Goal: Task Accomplishment & Management: Use online tool/utility

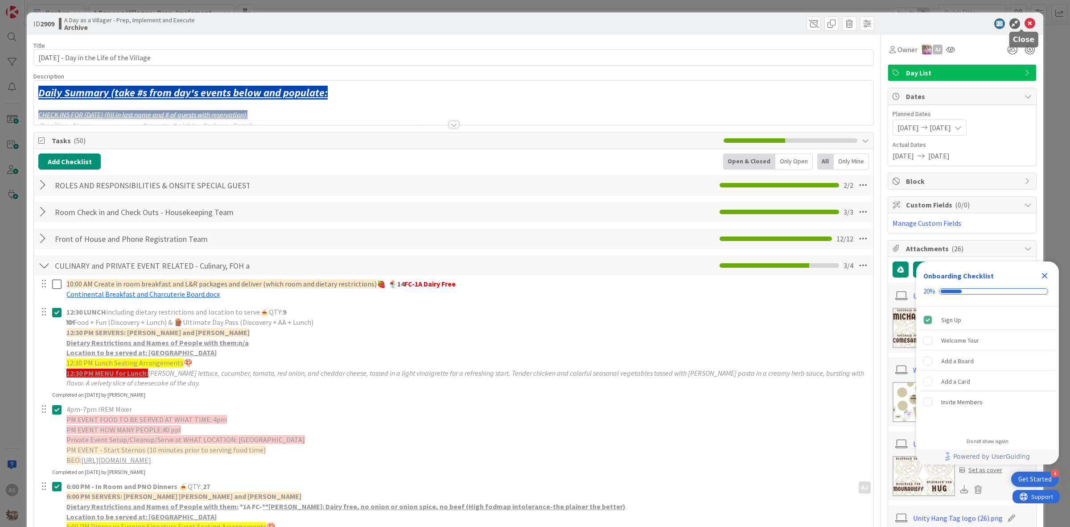
click at [1025, 26] on icon at bounding box center [1030, 23] width 11 height 11
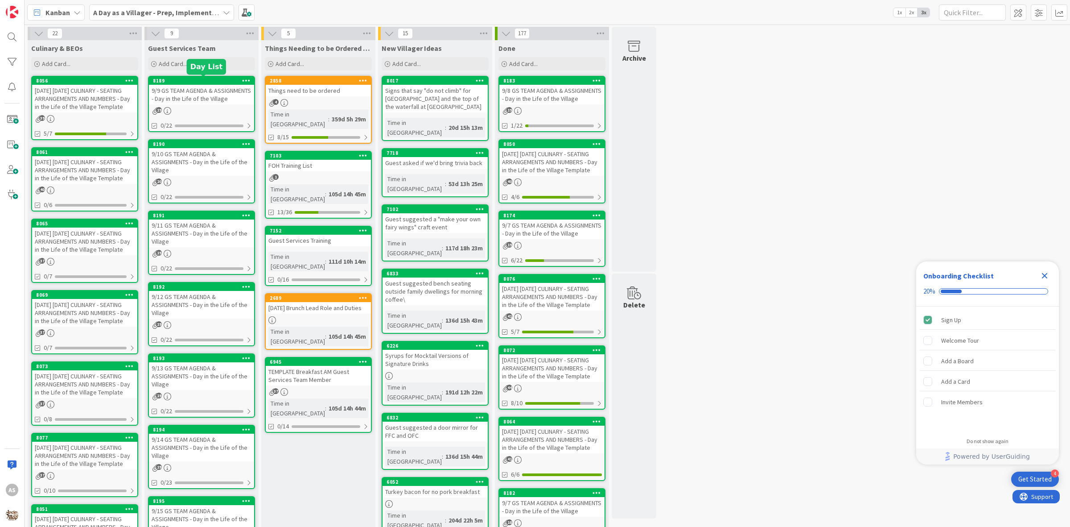
click at [206, 97] on div "9/9 GS TEAM AGENDA & ASSIGNMENTS - Day in the Life of the Village" at bounding box center [201, 95] width 105 height 20
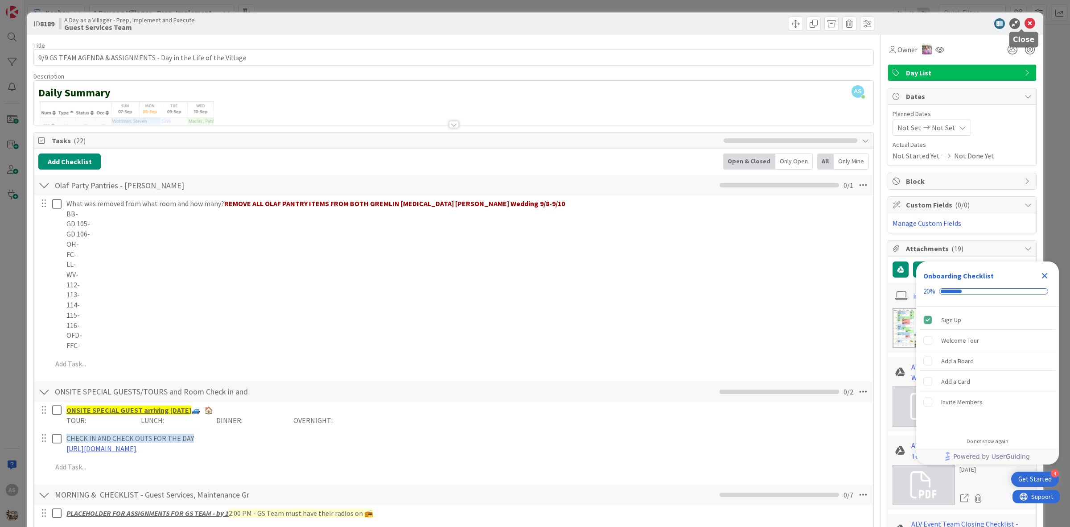
click at [1025, 21] on icon at bounding box center [1030, 23] width 11 height 11
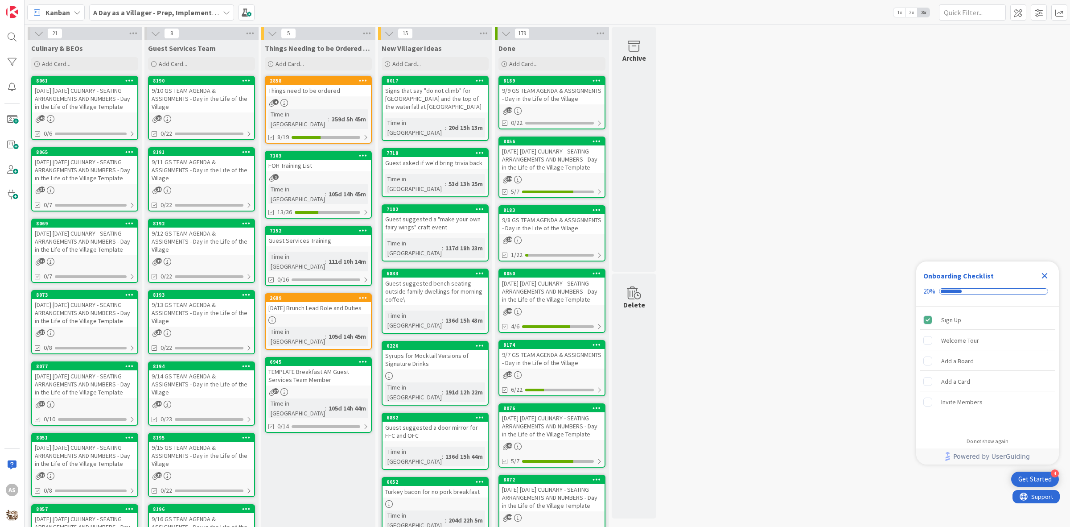
click at [153, 28] on button at bounding box center [156, 34] width 12 height 12
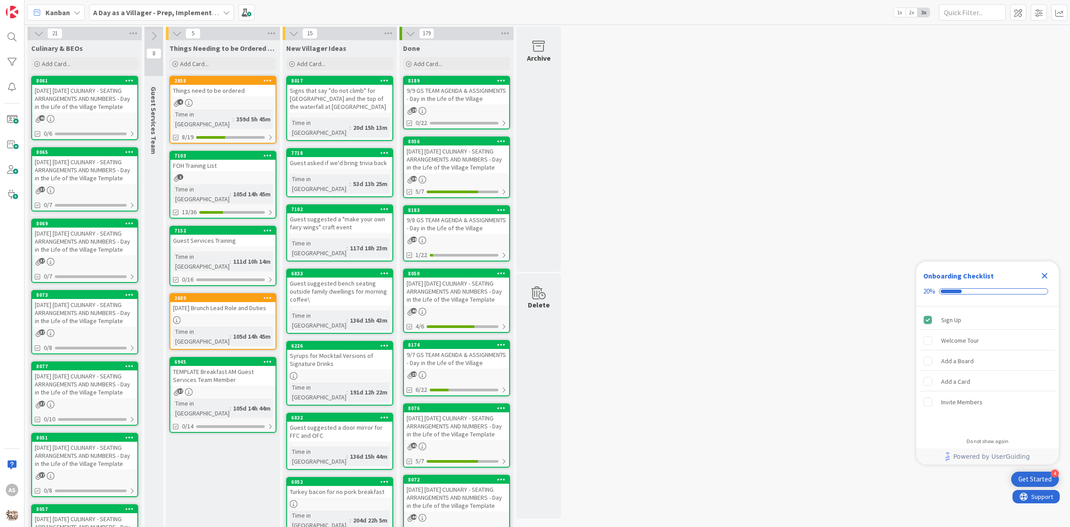
click at [142, 14] on b "A Day as a Villager - Prep, Implement and Execute" at bounding box center [172, 12] width 159 height 9
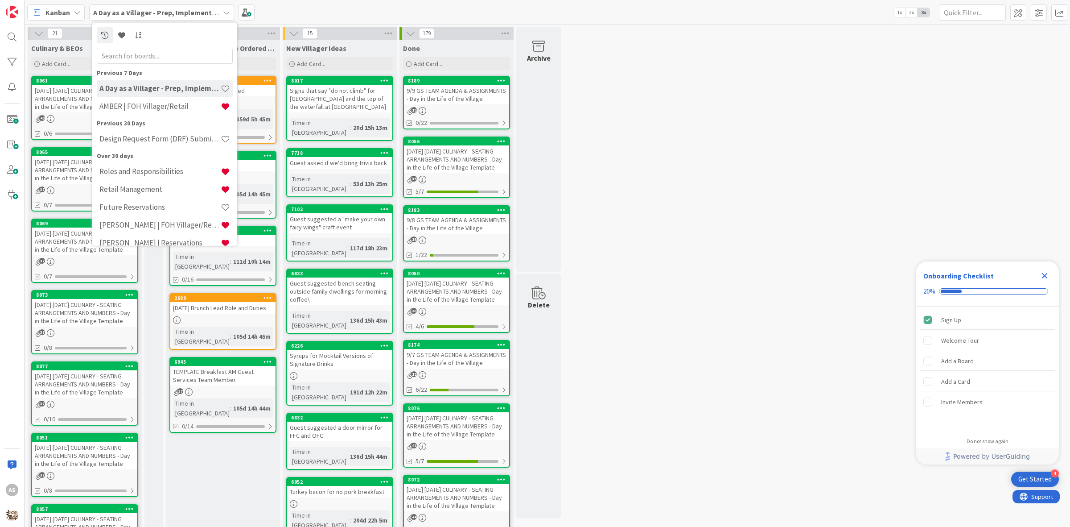
drag, startPoint x: 480, startPoint y: 7, endPoint x: 462, endPoint y: 6, distance: 17.9
click at [478, 7] on div "Kanban A Day as a Villager - Prep, Implement and Execute Previous 7 Days A Day …" at bounding box center [548, 12] width 1046 height 25
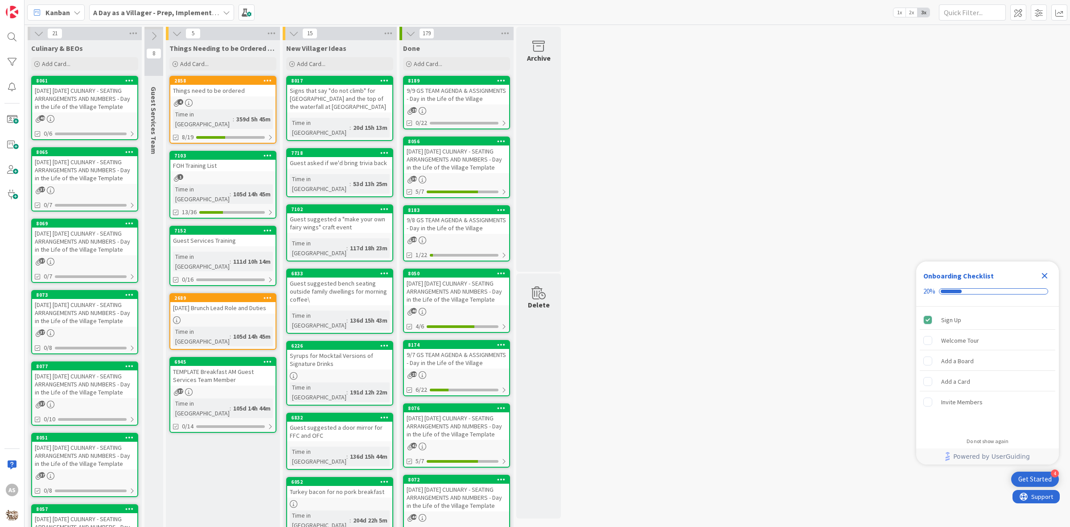
click at [148, 36] on button at bounding box center [153, 35] width 19 height 13
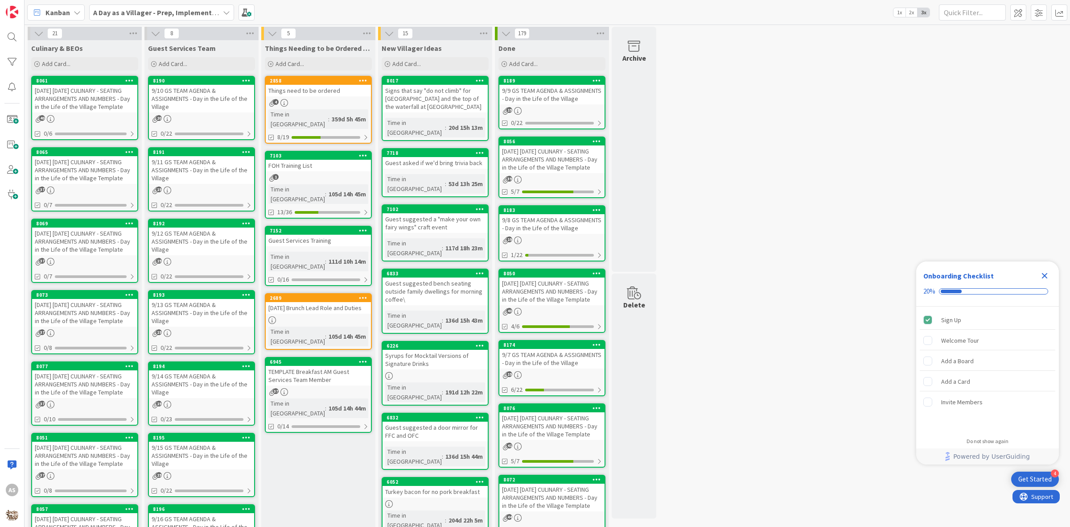
click at [161, 12] on b "A Day as a Villager - Prep, Implement and Execute" at bounding box center [172, 12] width 159 height 9
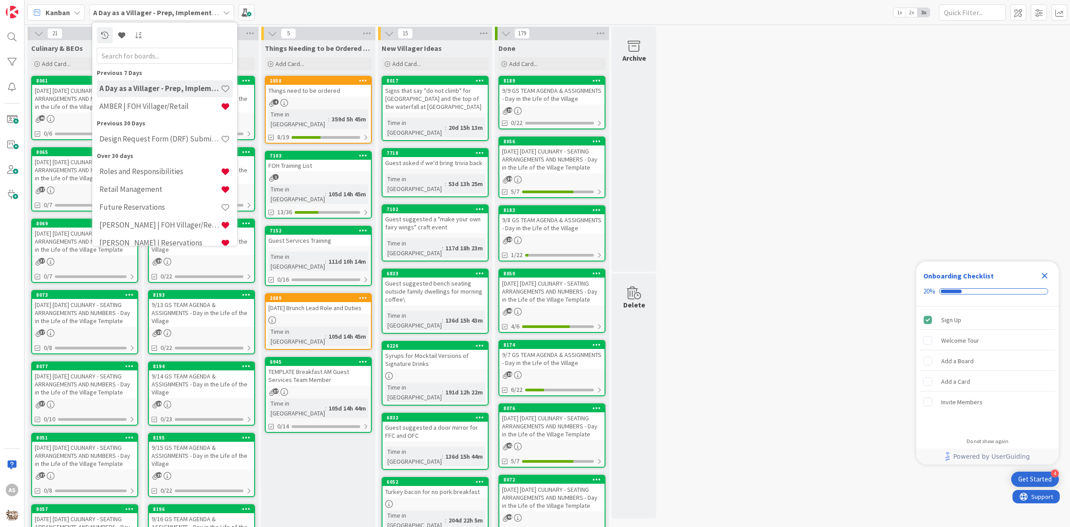
click at [151, 99] on div "AMBER | FOH Villager/Retail" at bounding box center [165, 106] width 136 height 17
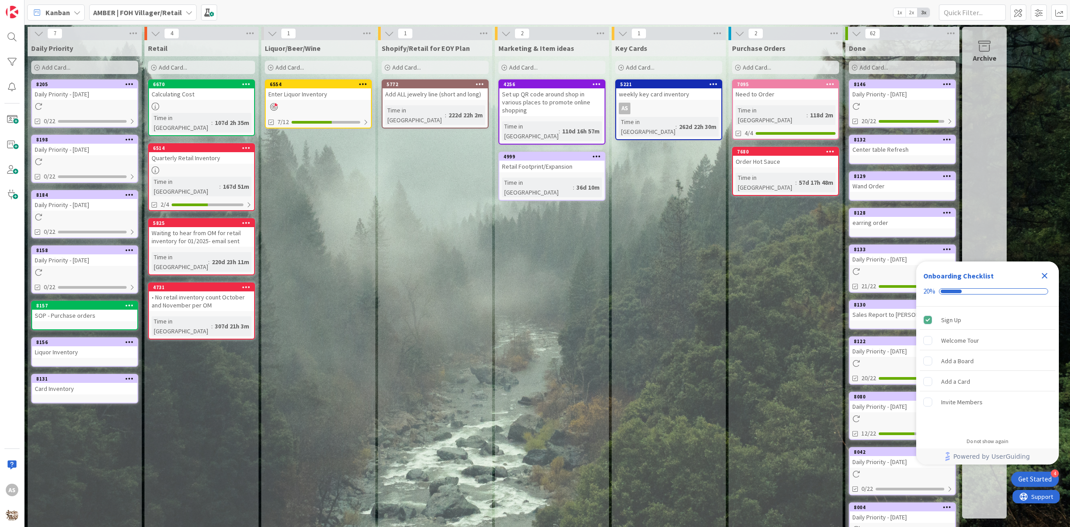
click at [132, 247] on icon at bounding box center [129, 250] width 8 height 6
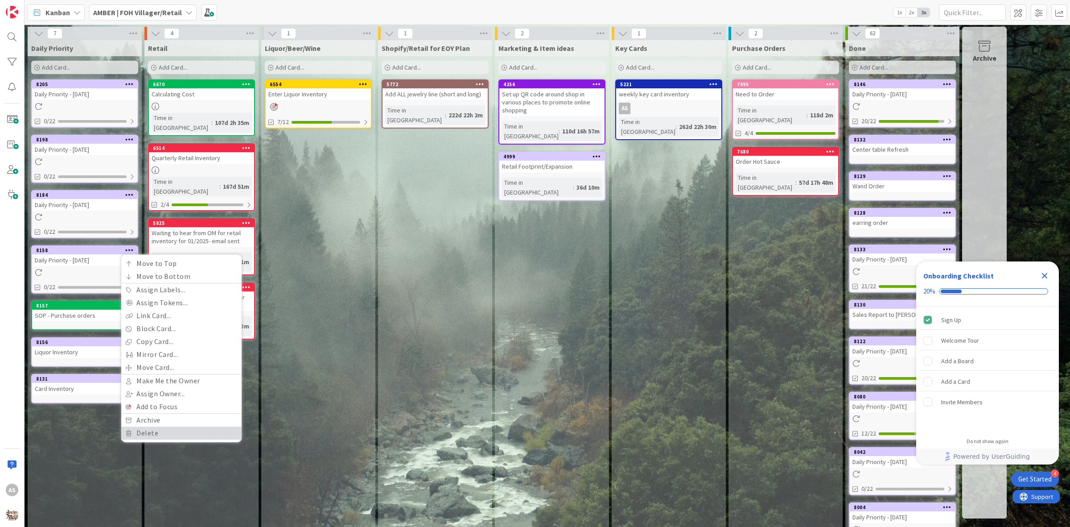
click at [157, 428] on link "Delete" at bounding box center [181, 432] width 120 height 13
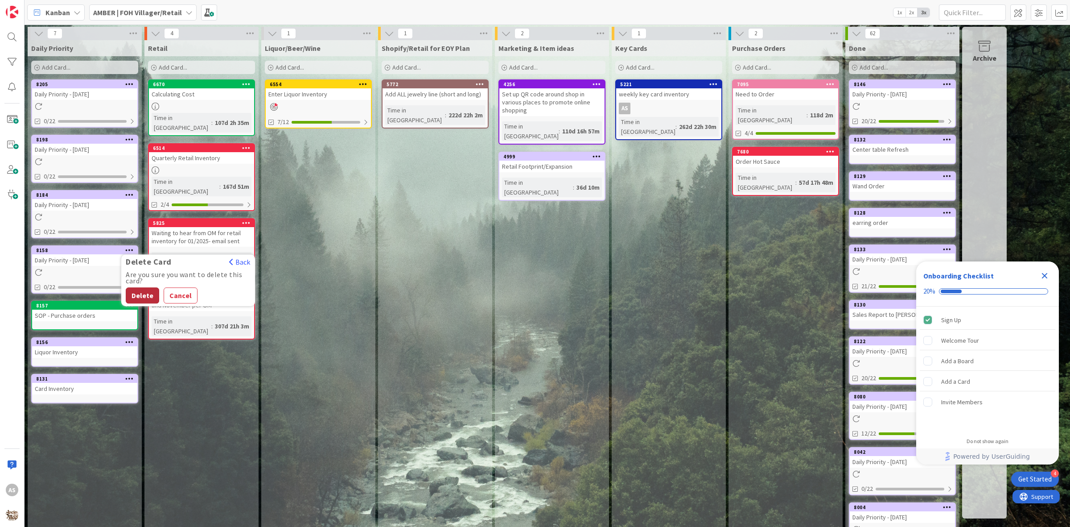
click at [144, 297] on button "Delete" at bounding box center [142, 295] width 33 height 16
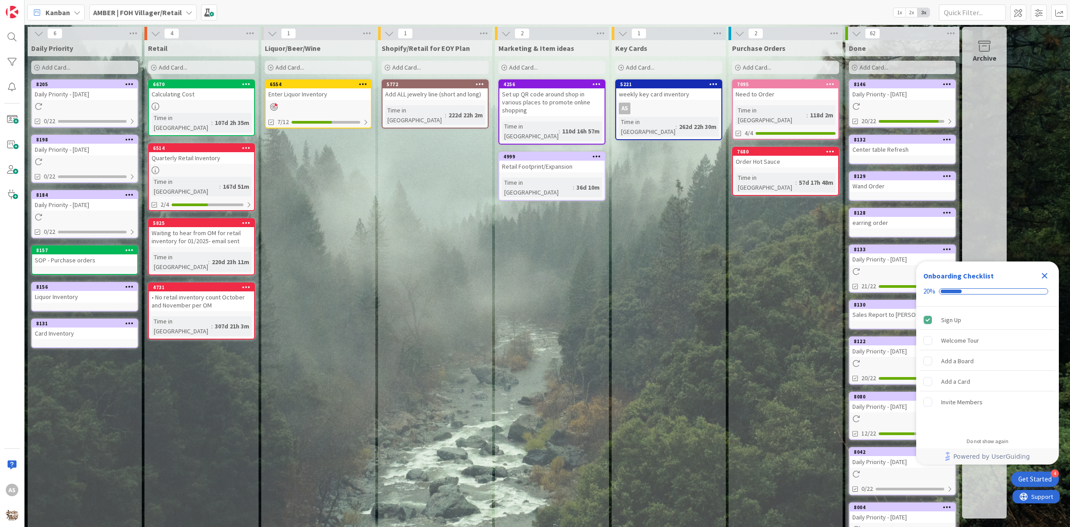
click at [128, 194] on icon at bounding box center [129, 194] width 8 height 6
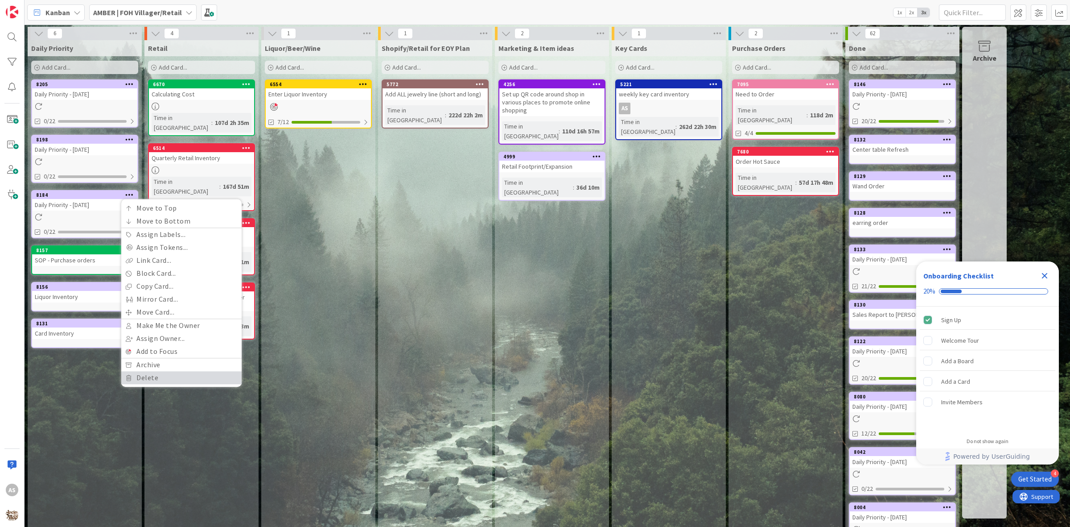
click at [156, 381] on link "Delete" at bounding box center [181, 377] width 120 height 13
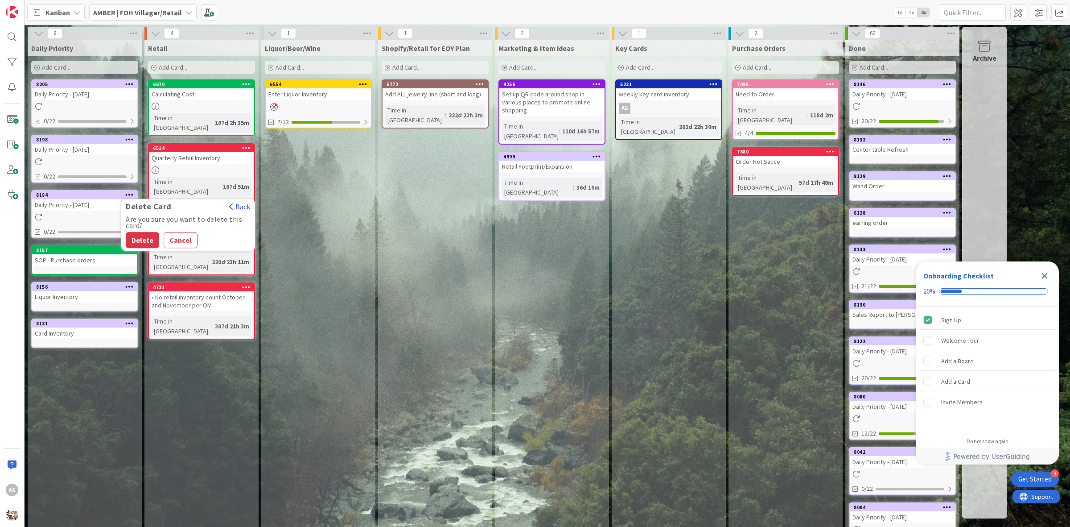
click at [141, 239] on button "Delete" at bounding box center [142, 240] width 33 height 16
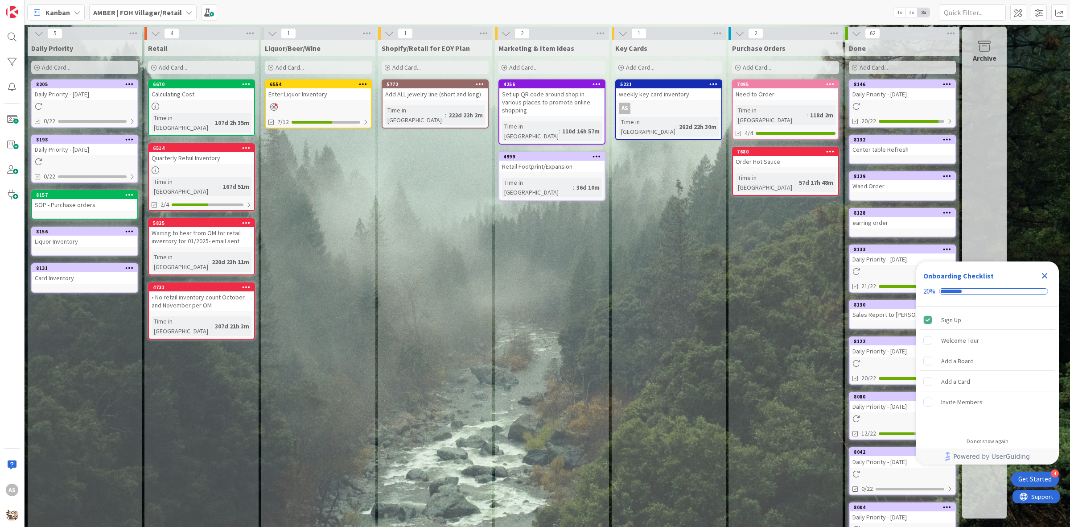
click at [127, 139] on icon at bounding box center [129, 139] width 8 height 6
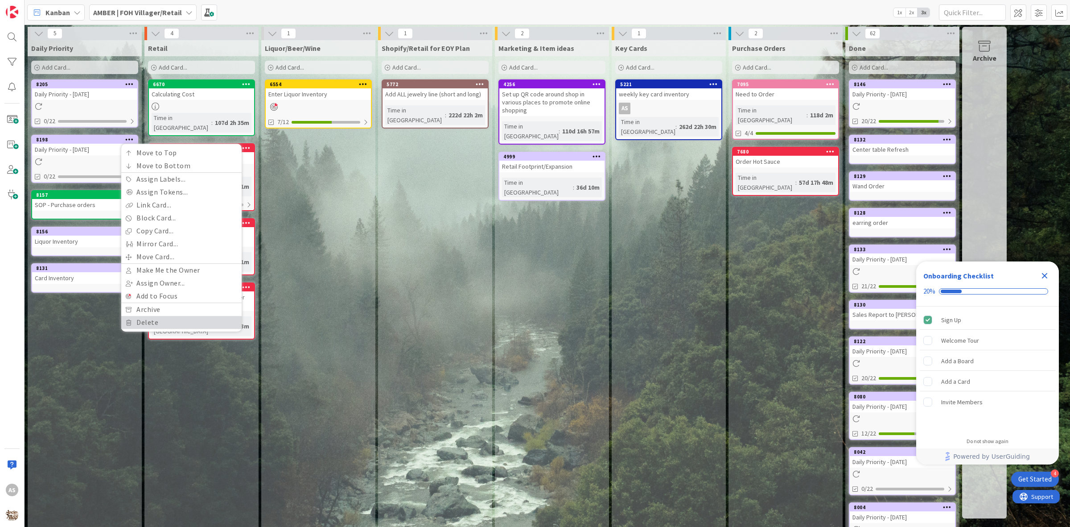
drag, startPoint x: 161, startPoint y: 318, endPoint x: 163, endPoint y: 293, distance: 24.6
click at [160, 316] on link "Delete" at bounding box center [181, 322] width 120 height 13
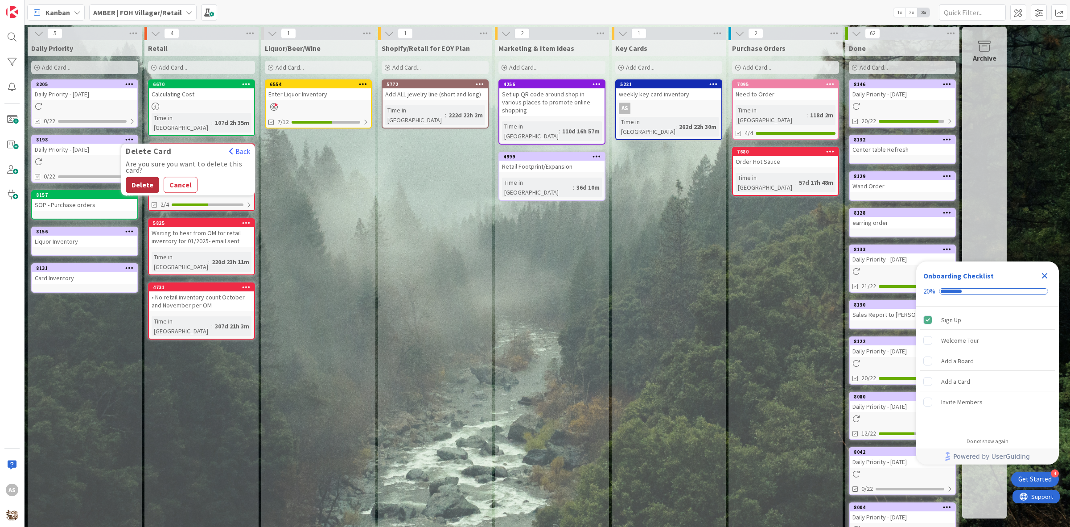
click at [141, 188] on button "Delete" at bounding box center [142, 185] width 33 height 16
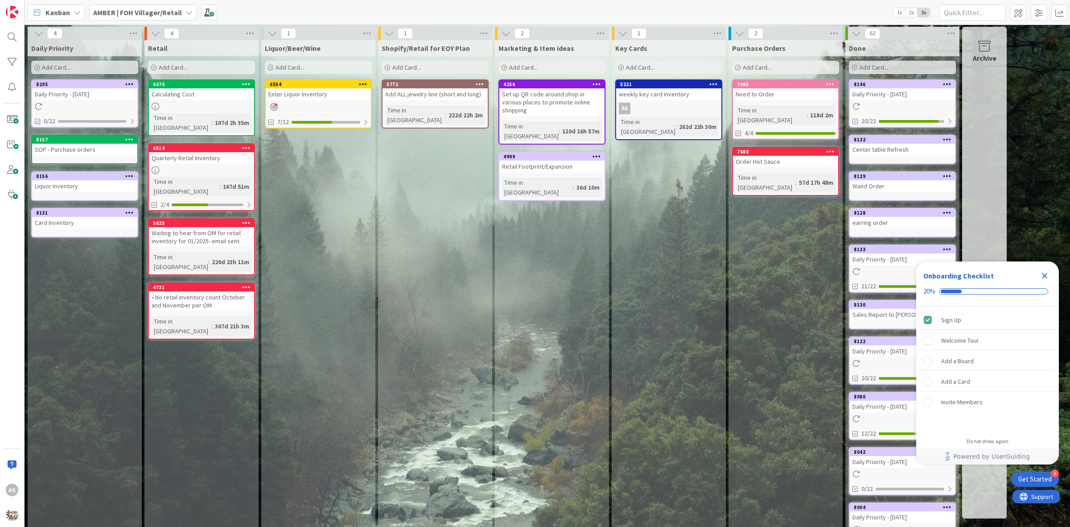
click at [70, 96] on div "Daily Priority - 09/10/2025" at bounding box center [84, 94] width 105 height 12
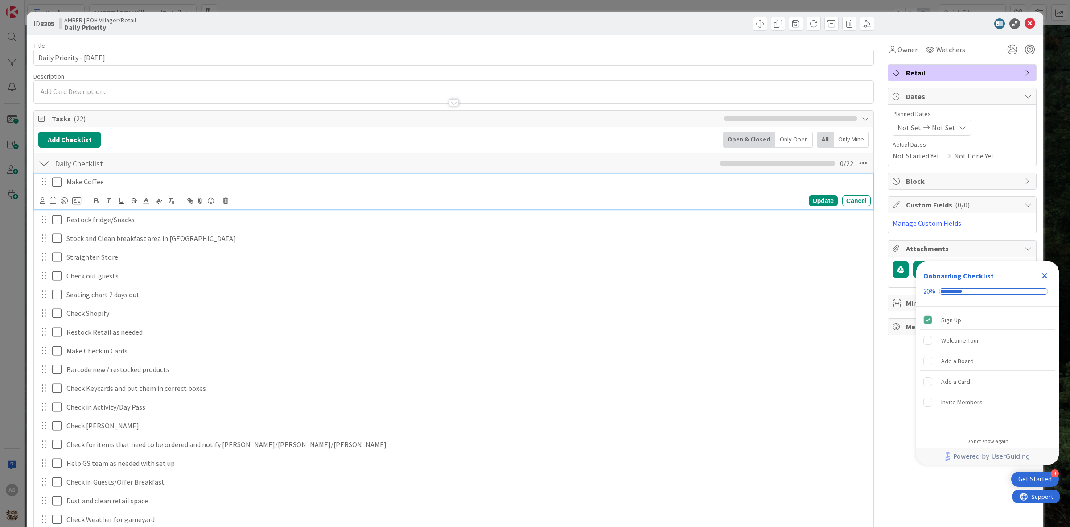
click at [56, 183] on icon at bounding box center [56, 182] width 9 height 11
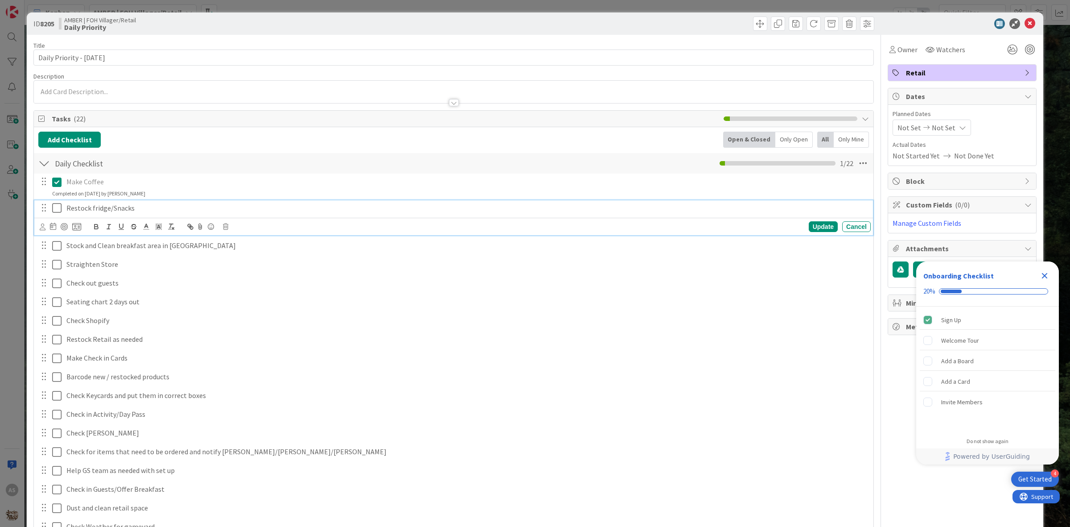
drag, startPoint x: 55, startPoint y: 208, endPoint x: 59, endPoint y: 214, distance: 7.4
click at [55, 209] on icon at bounding box center [56, 207] width 9 height 11
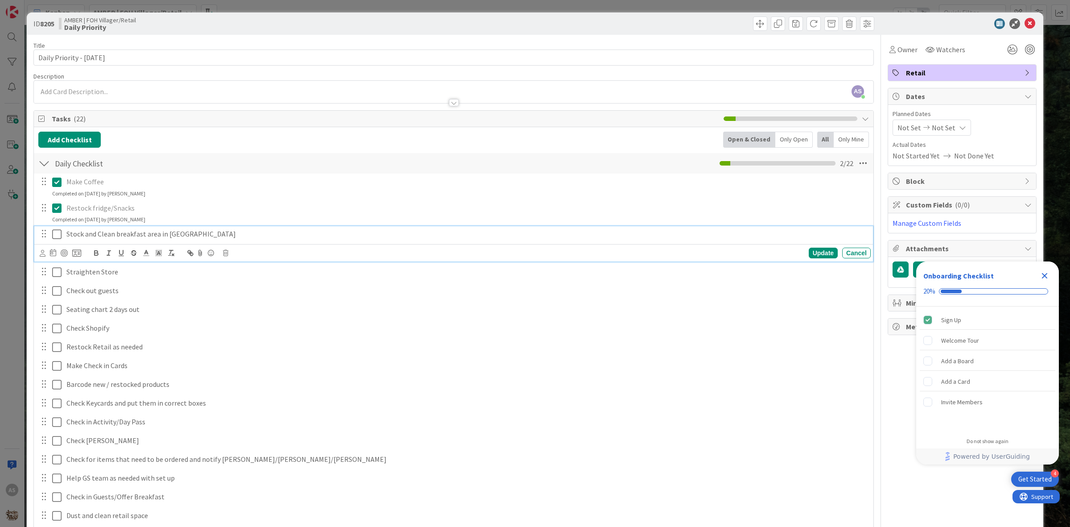
drag, startPoint x: 58, startPoint y: 235, endPoint x: 58, endPoint y: 241, distance: 6.7
click at [58, 238] on icon at bounding box center [56, 234] width 9 height 11
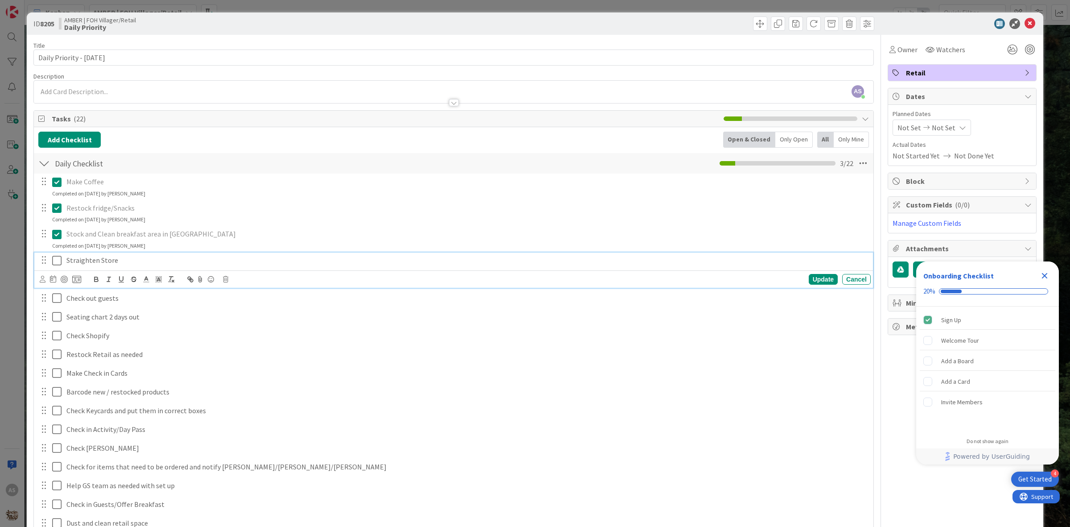
click at [54, 264] on icon at bounding box center [56, 260] width 9 height 11
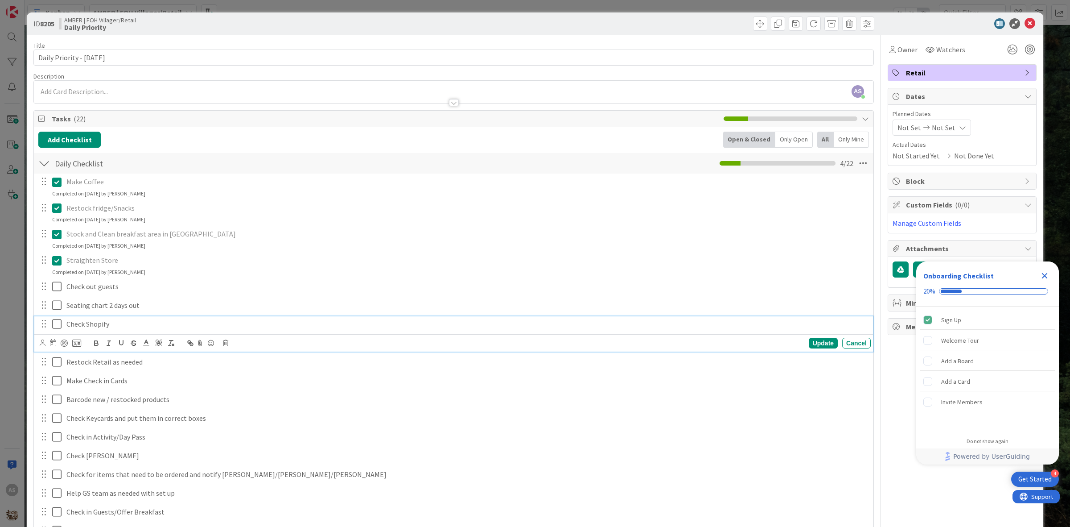
click at [58, 326] on icon at bounding box center [56, 323] width 9 height 11
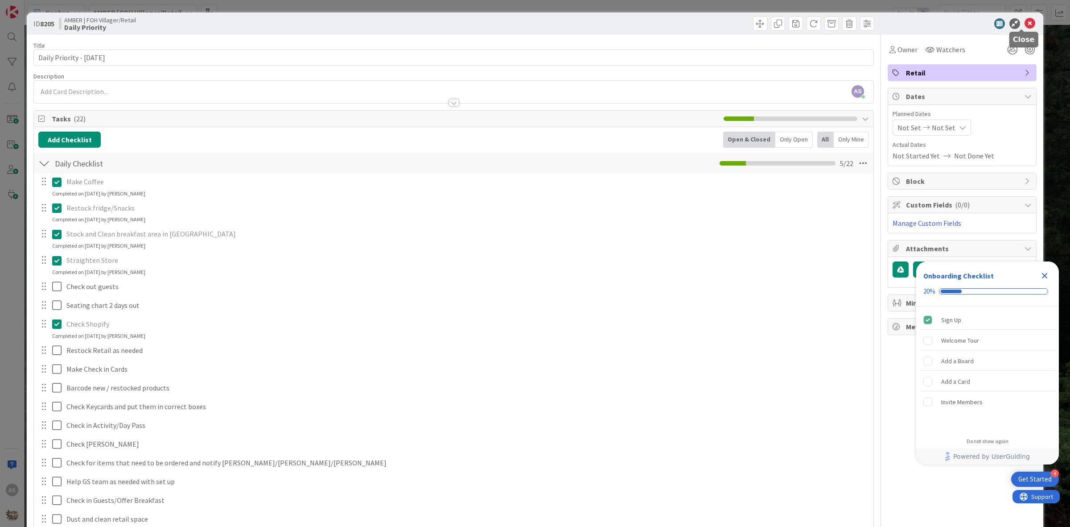
click at [1026, 23] on icon at bounding box center [1030, 23] width 11 height 11
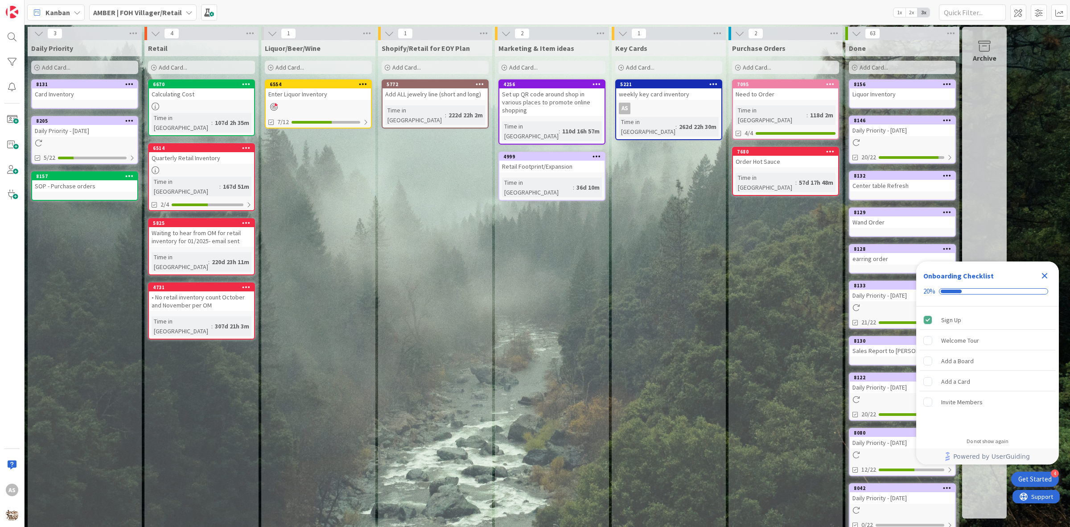
click at [53, 78] on div "Daily Priority Add Card... 8131 Card Inventory 8205 Daily Priority - 09/10/2025…" at bounding box center [85, 300] width 114 height 520
click at [50, 65] on span "Add Card..." at bounding box center [56, 67] width 29 height 8
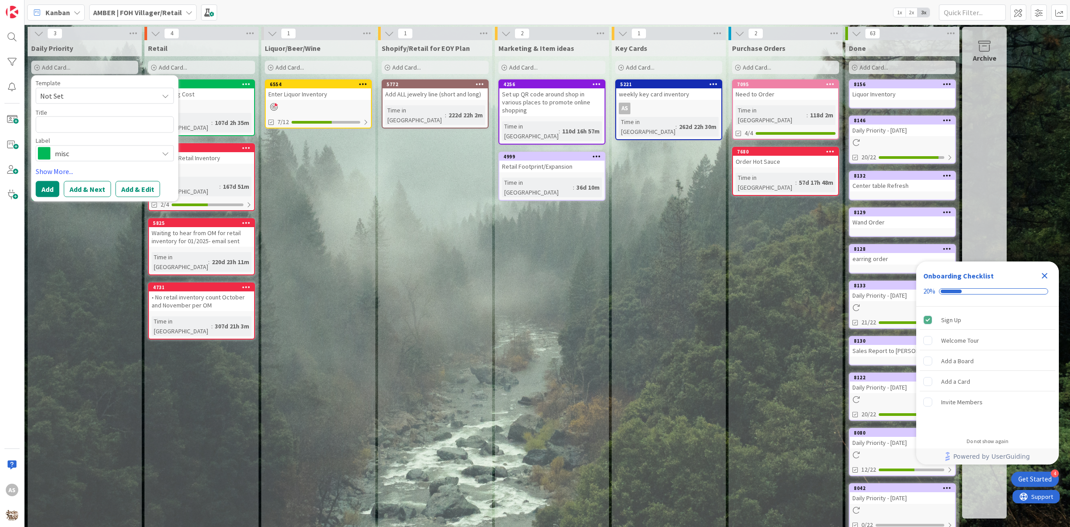
type textarea "x"
type textarea "M"
type textarea "x"
type textarea "ME"
type textarea "x"
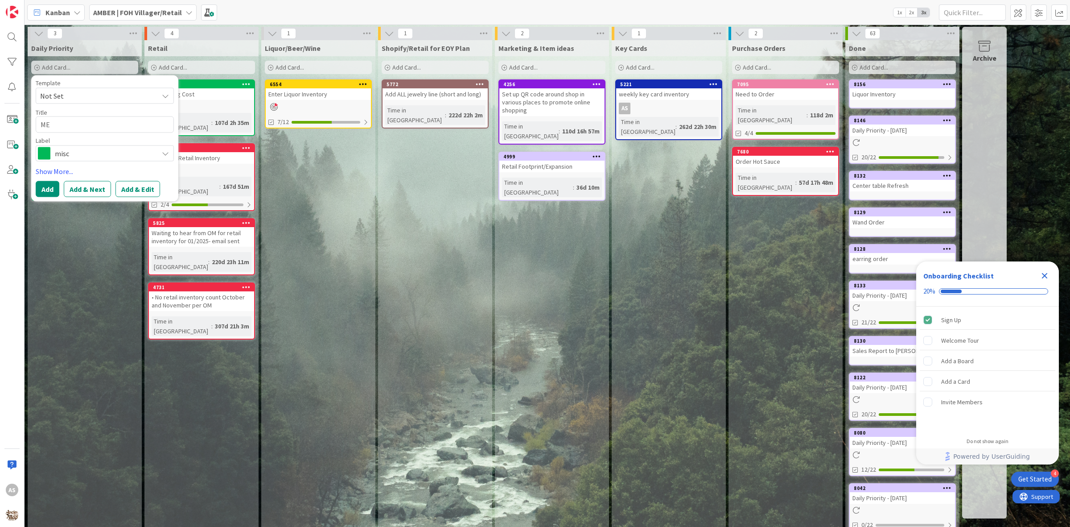
type textarea "MEW"
type textarea "x"
type textarea "MEW"
type textarea "x"
type textarea "MEW t"
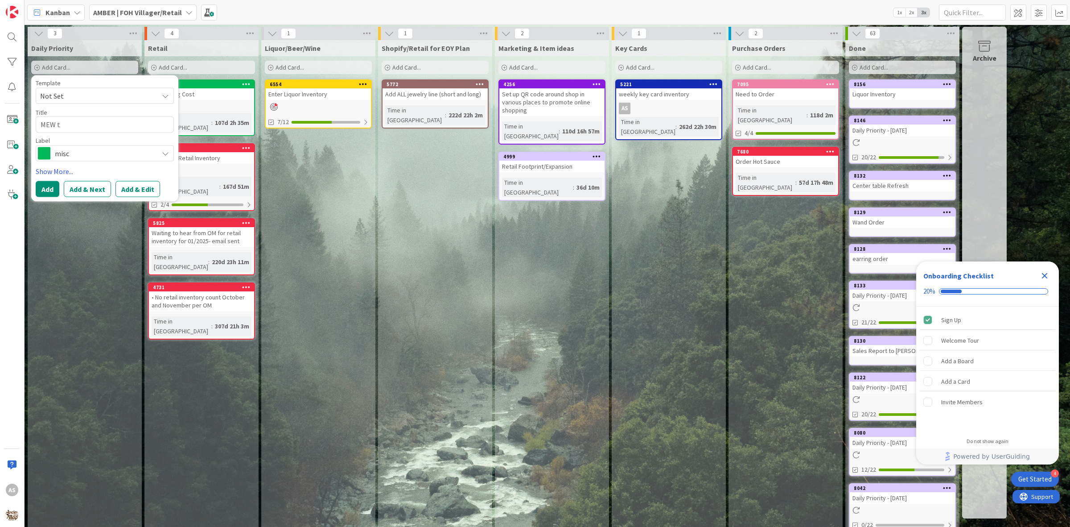
type textarea "x"
type textarea "MEW tr"
type textarea "x"
type textarea "MEW tra"
type textarea "x"
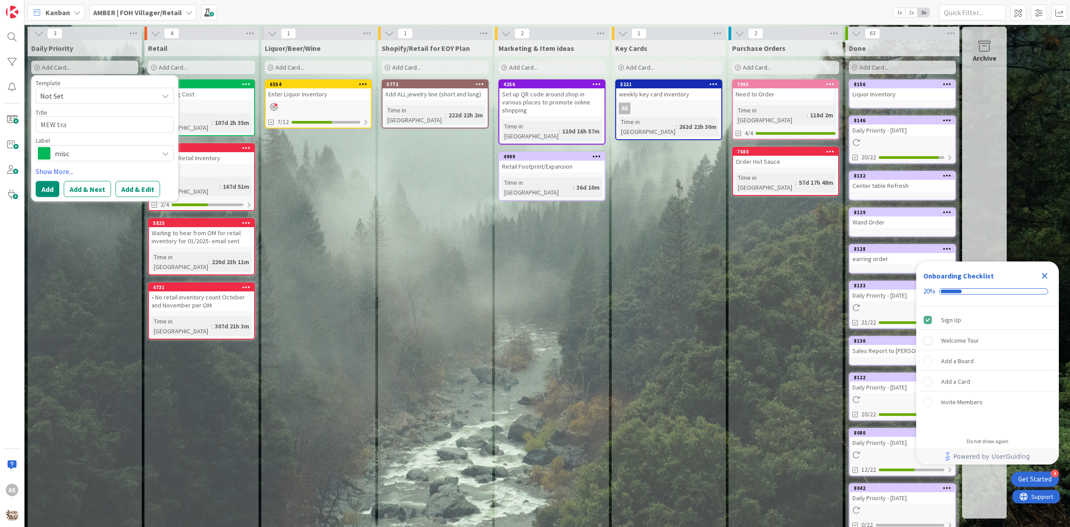
type textarea "MEW trai"
type textarea "x"
type textarea "MEW train"
type textarea "x"
type textarea "MEW traini"
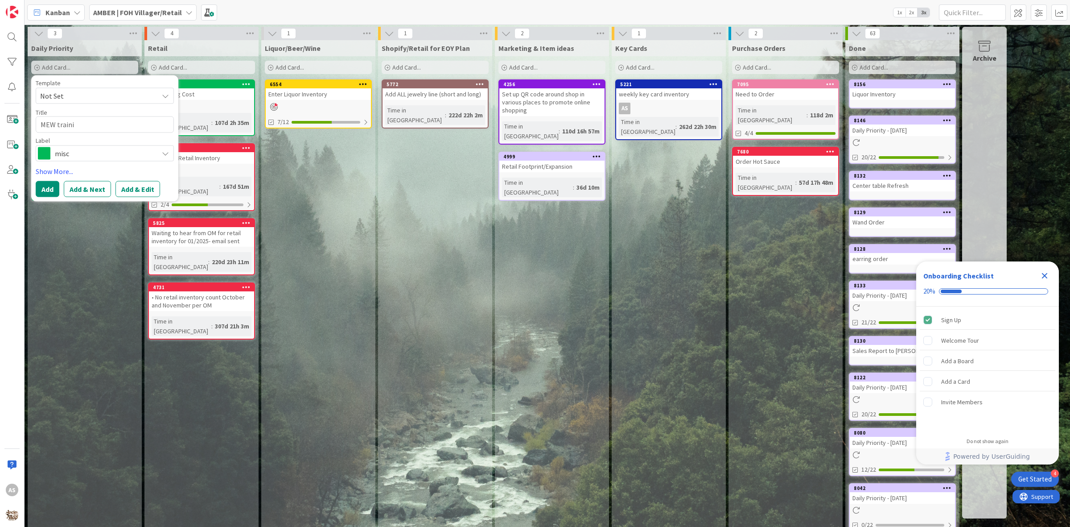
type textarea "x"
type textarea "MEW trainin"
type textarea "x"
type textarea "MEW training"
click at [126, 160] on div "misc" at bounding box center [105, 153] width 138 height 16
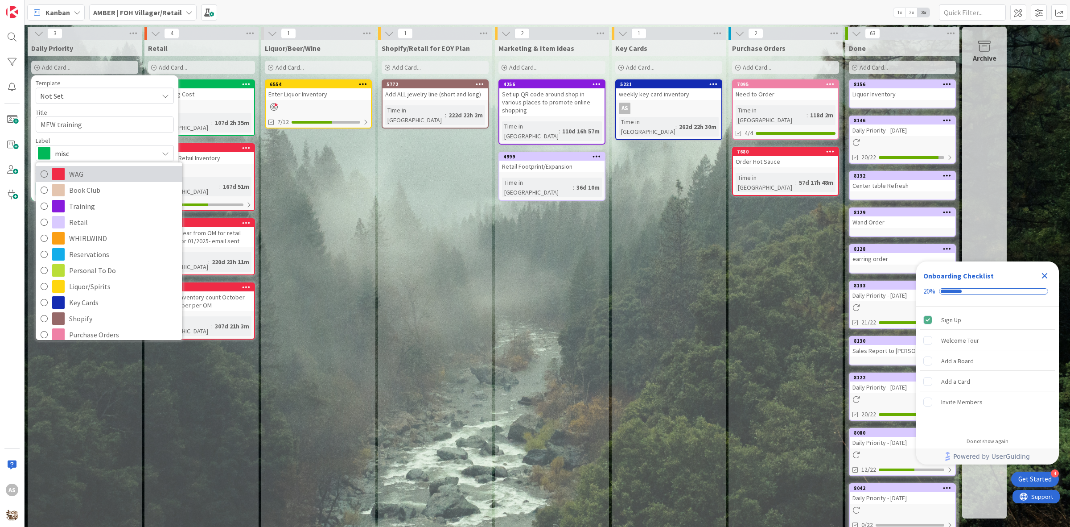
click at [122, 170] on span "WAG" at bounding box center [123, 173] width 109 height 13
type textarea "x"
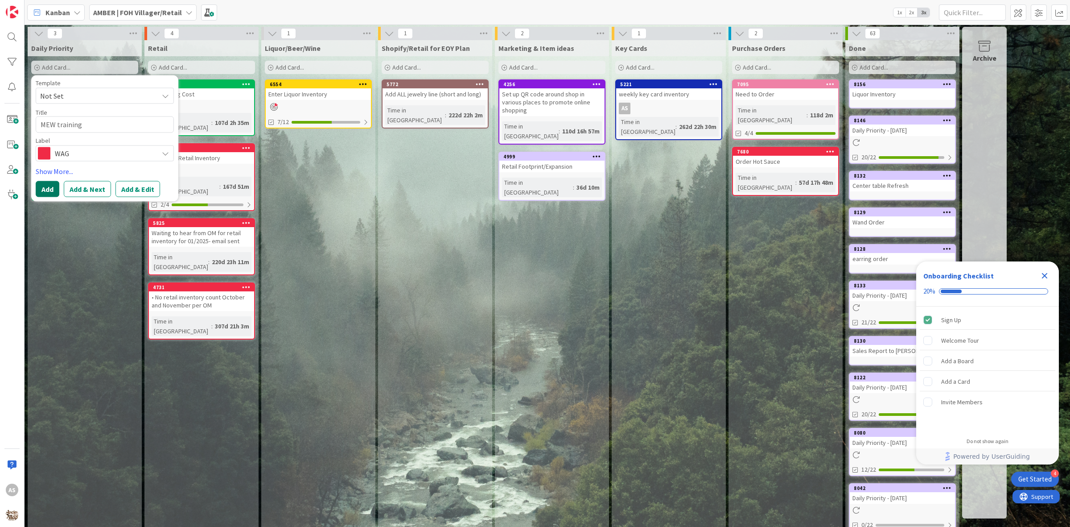
drag, startPoint x: 43, startPoint y: 192, endPoint x: 40, endPoint y: 189, distance: 4.7
click at [41, 190] on button "Add" at bounding box center [48, 189] width 24 height 16
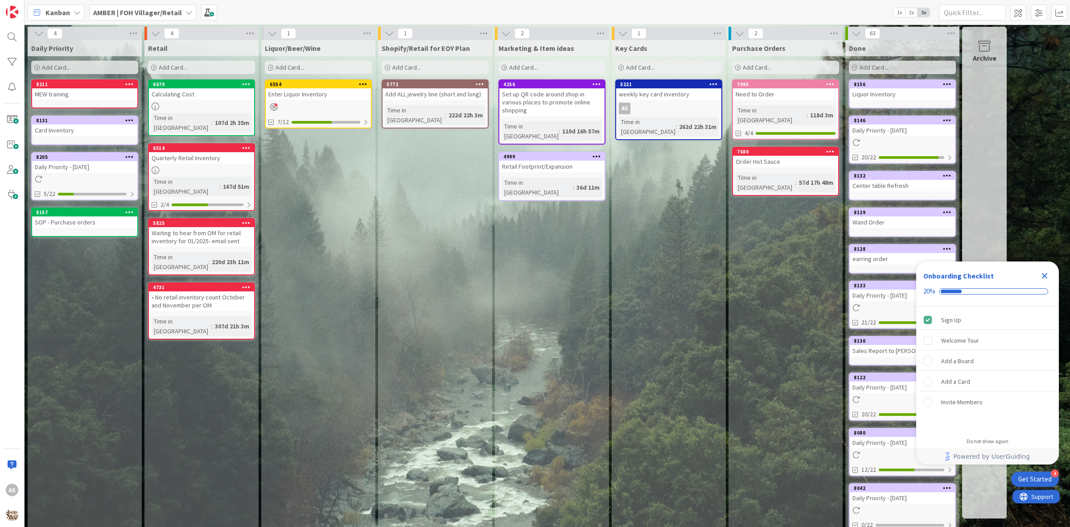
click at [142, 13] on b "AMBER | FOH Villager/Retail" at bounding box center [137, 12] width 89 height 9
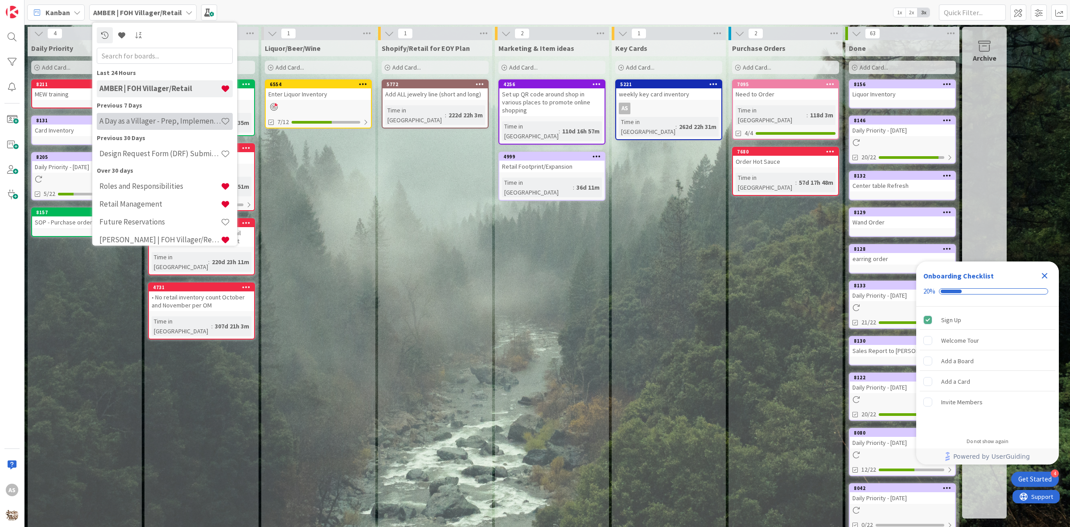
click at [126, 121] on h4 "A Day as a Villager - Prep, Implement and Execute" at bounding box center [159, 120] width 121 height 9
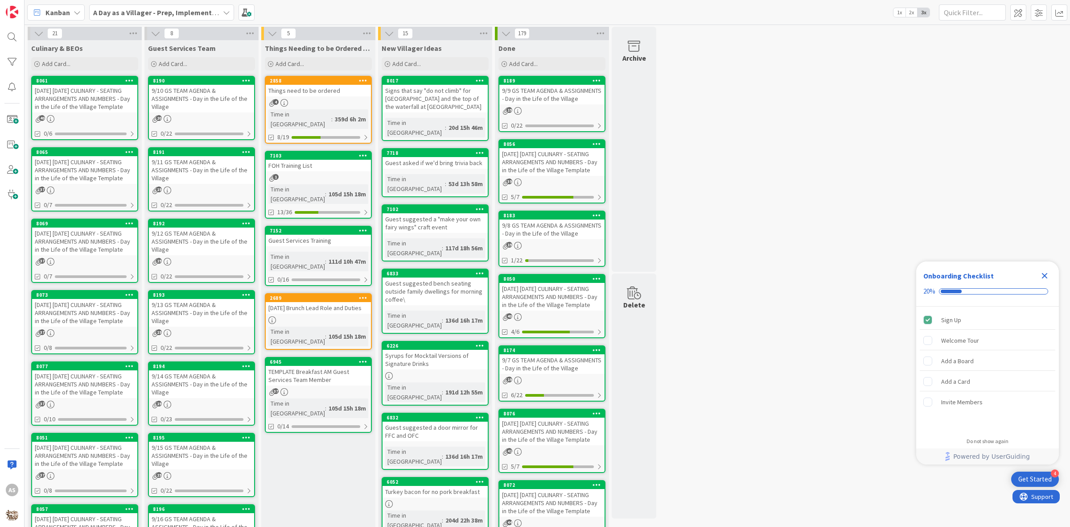
click at [293, 94] on div "Things need to be ordered" at bounding box center [318, 91] width 105 height 12
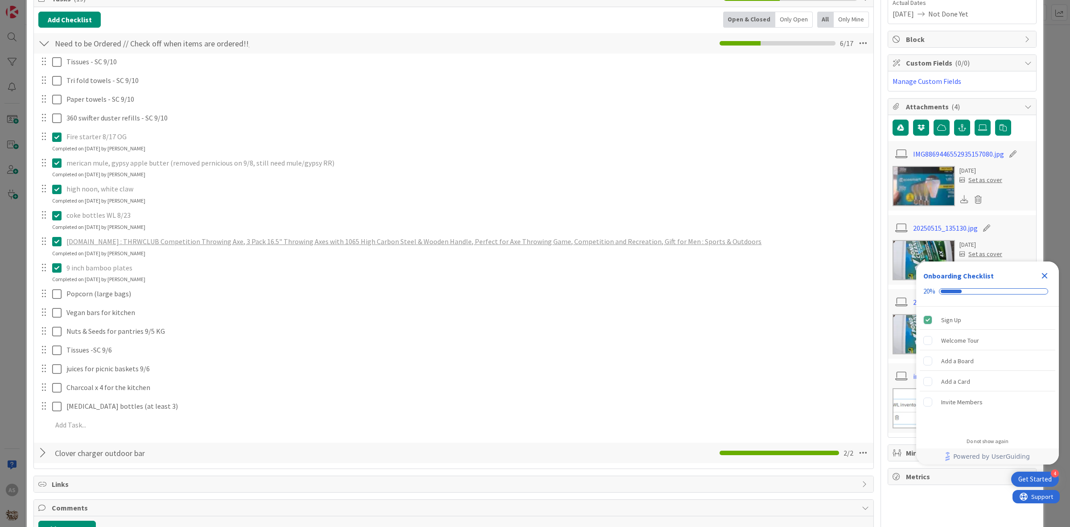
scroll to position [167, 0]
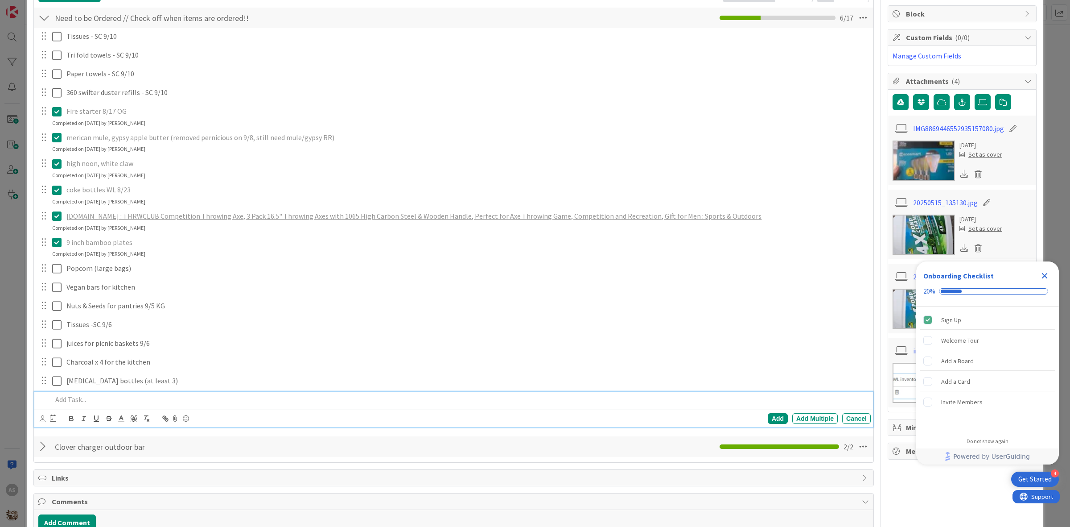
click at [94, 397] on p at bounding box center [459, 399] width 815 height 10
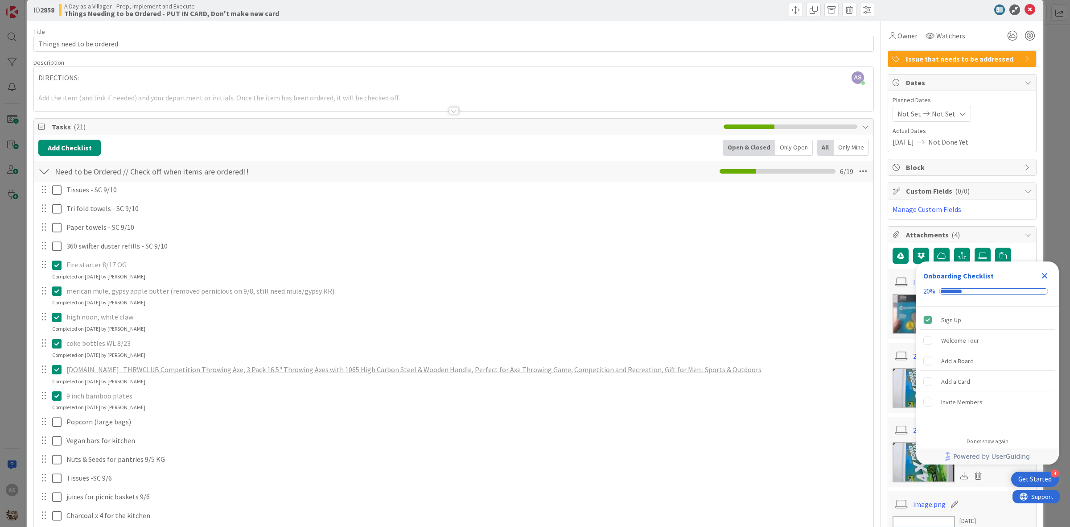
scroll to position [0, 0]
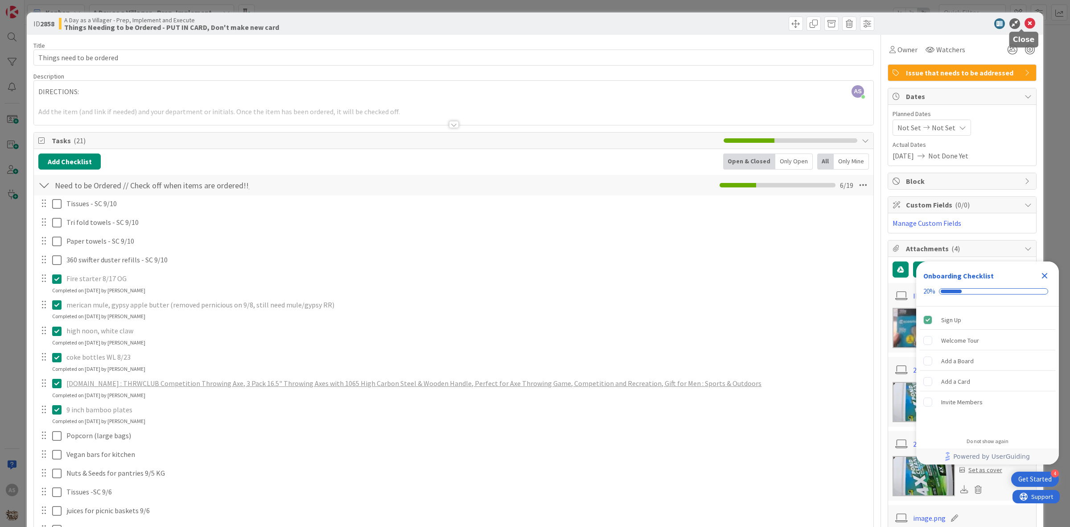
click at [1025, 19] on icon at bounding box center [1030, 23] width 11 height 11
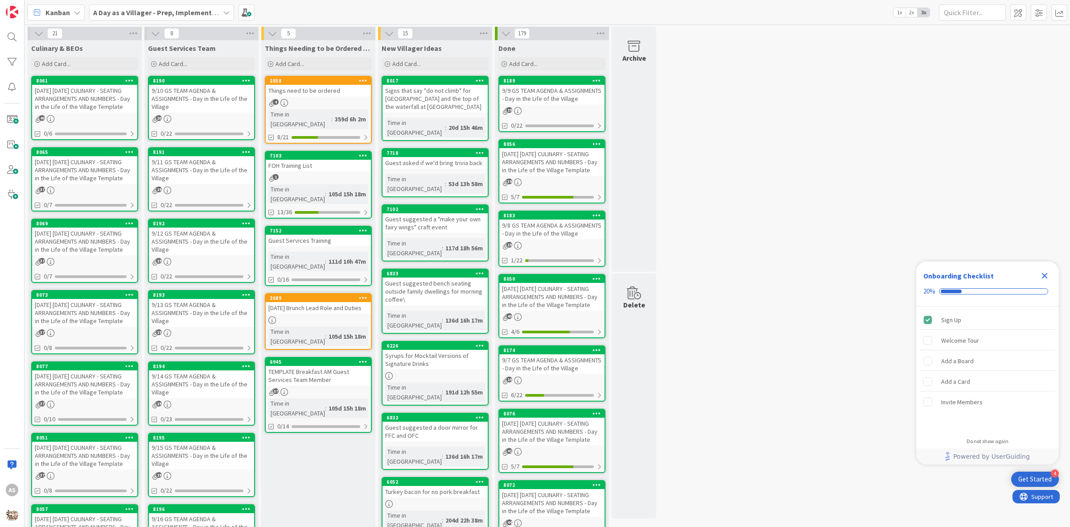
click at [98, 85] on div "9/10/25 WEDNESDAY CULINARY - SEATING ARRANGEMENTS AND NUMBERS - Day in the Life…" at bounding box center [84, 99] width 105 height 28
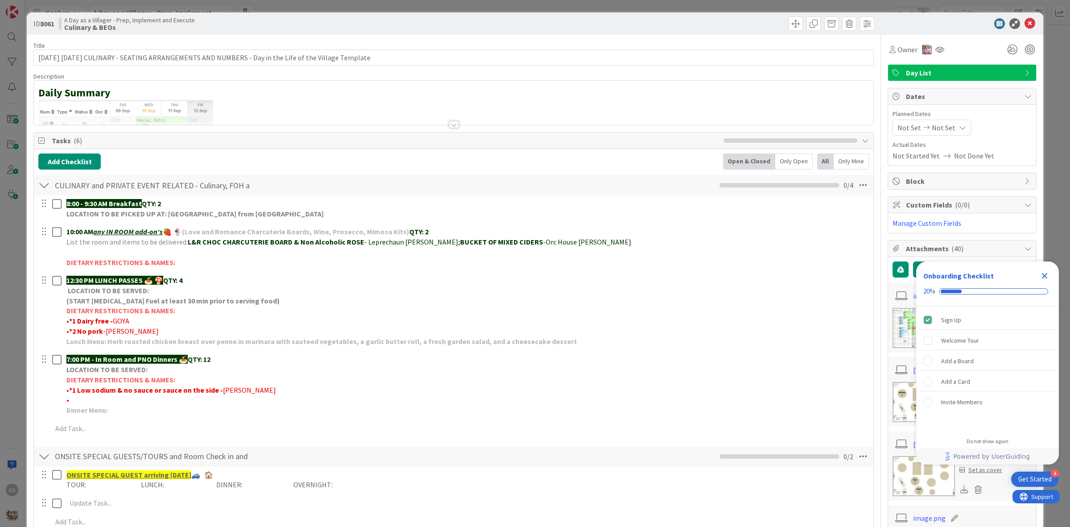
click at [1044, 279] on icon "Close Checklist" at bounding box center [1044, 275] width 11 height 11
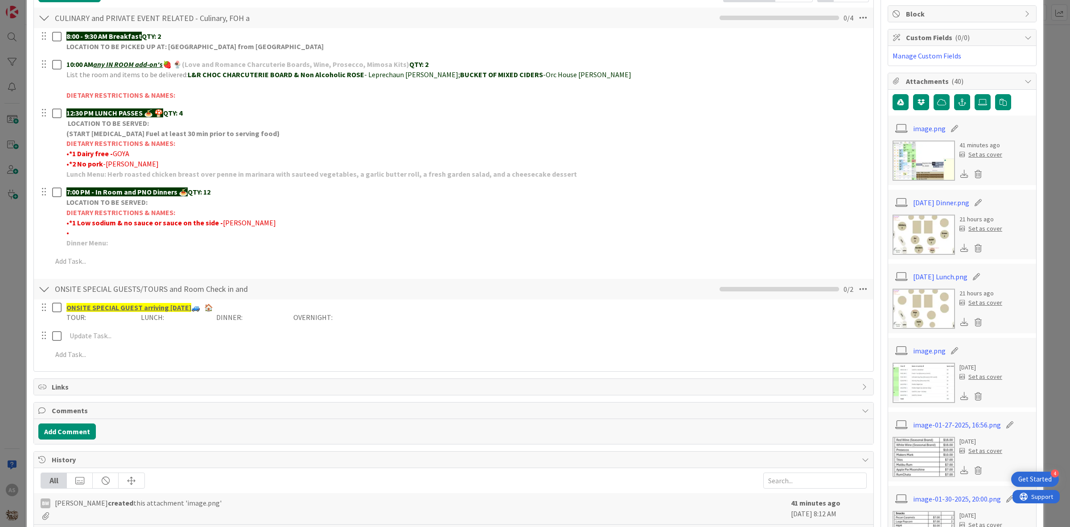
click at [915, 234] on img at bounding box center [924, 234] width 62 height 40
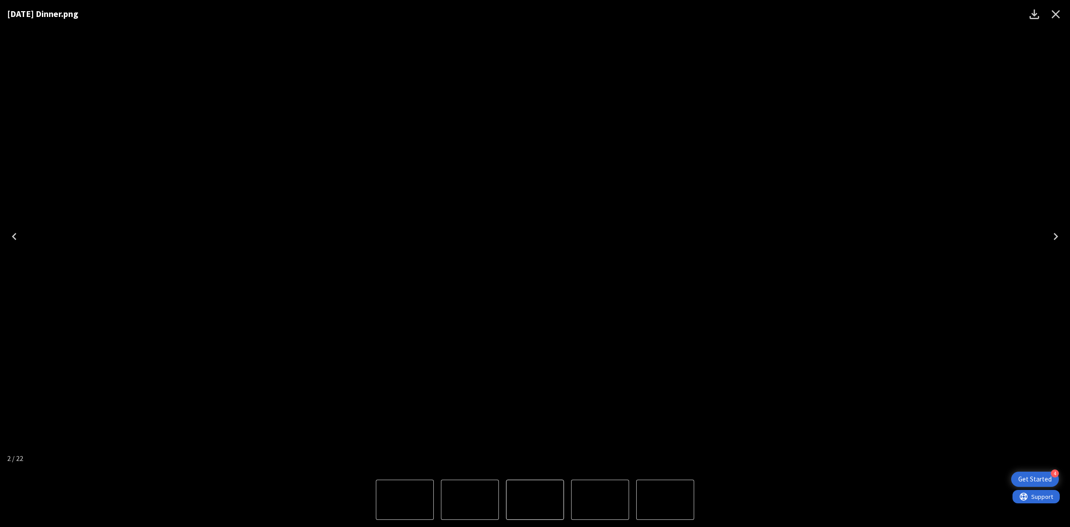
drag, startPoint x: 1057, startPoint y: 16, endPoint x: 1054, endPoint y: 35, distance: 19.1
click at [1057, 18] on icon "Close" at bounding box center [1056, 14] width 14 height 14
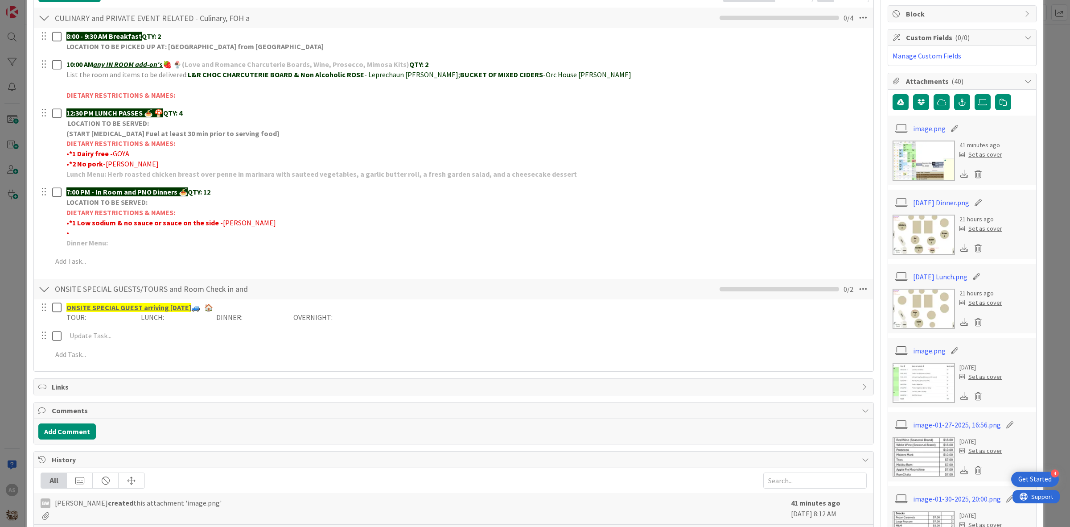
click at [932, 310] on img at bounding box center [924, 309] width 62 height 40
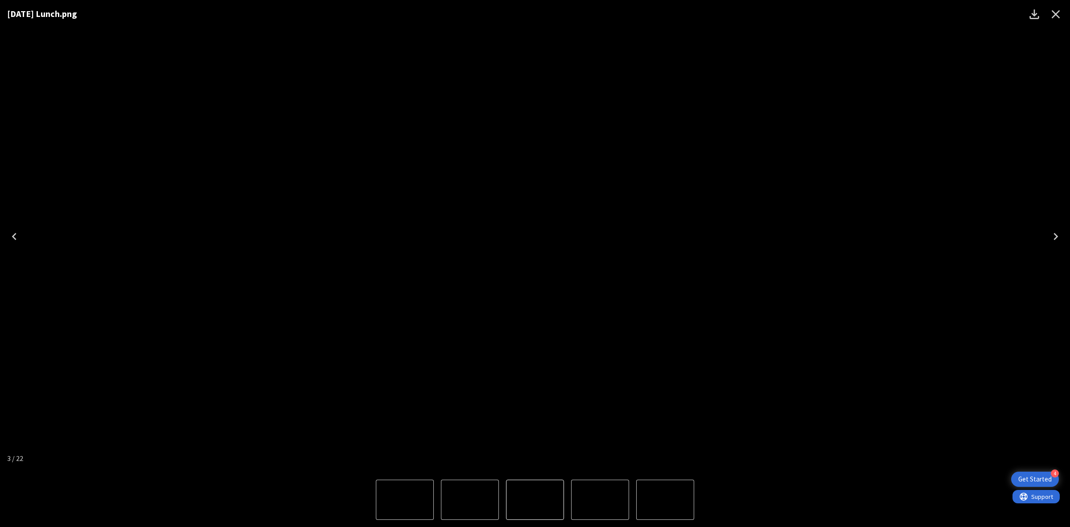
drag, startPoint x: 924, startPoint y: 202, endPoint x: 931, endPoint y: 172, distance: 30.7
click at [924, 202] on div "09.10.25 Lunch.png" at bounding box center [535, 236] width 1070 height 472
click at [1060, 17] on icon "Close" at bounding box center [1056, 14] width 14 height 14
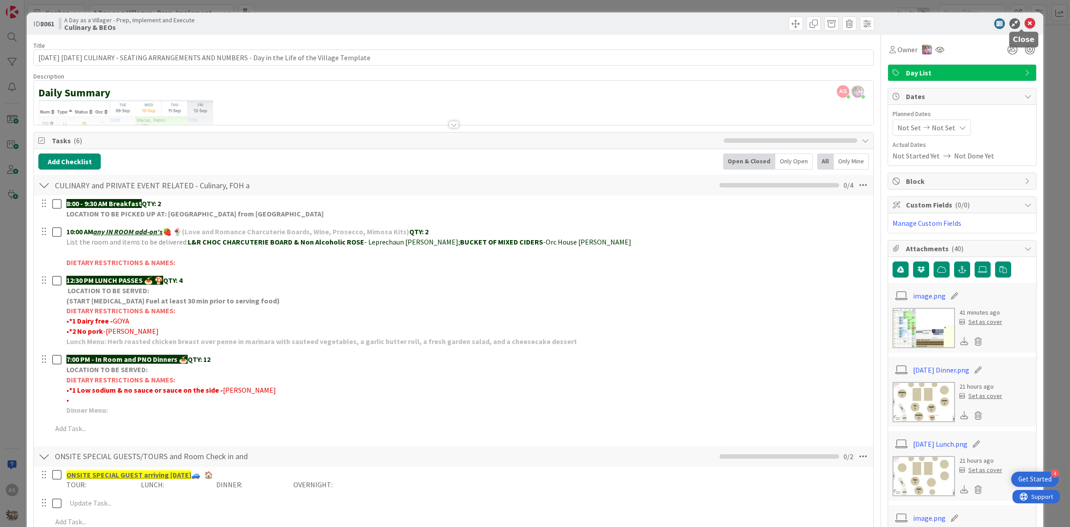
click at [1025, 21] on icon at bounding box center [1030, 23] width 11 height 11
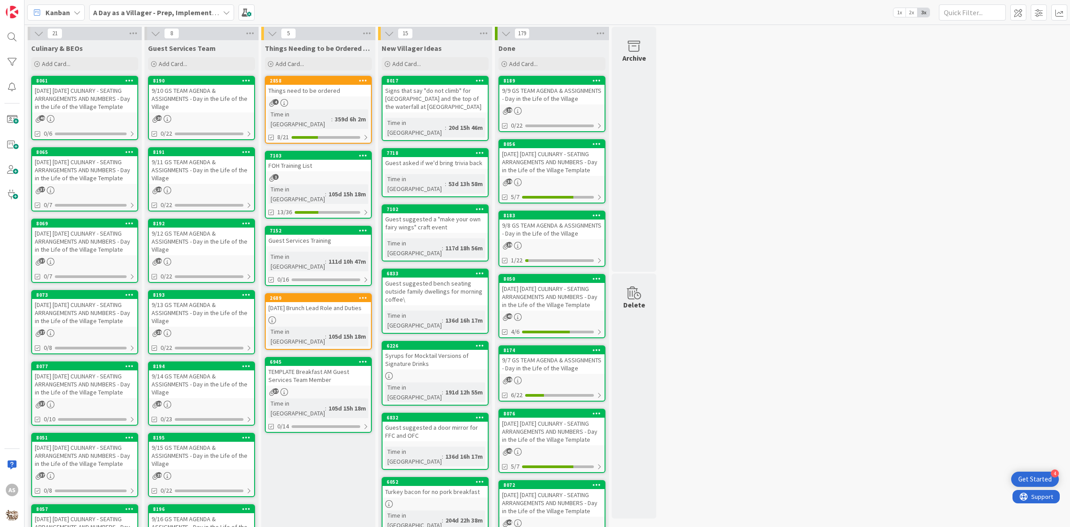
click at [77, 184] on div "9/11/25 THURSDAY CULINARY - SEATING ARRANGEMENTS AND NUMBERS - Day in the Life …" at bounding box center [84, 170] width 105 height 28
